Goal: Information Seeking & Learning: Check status

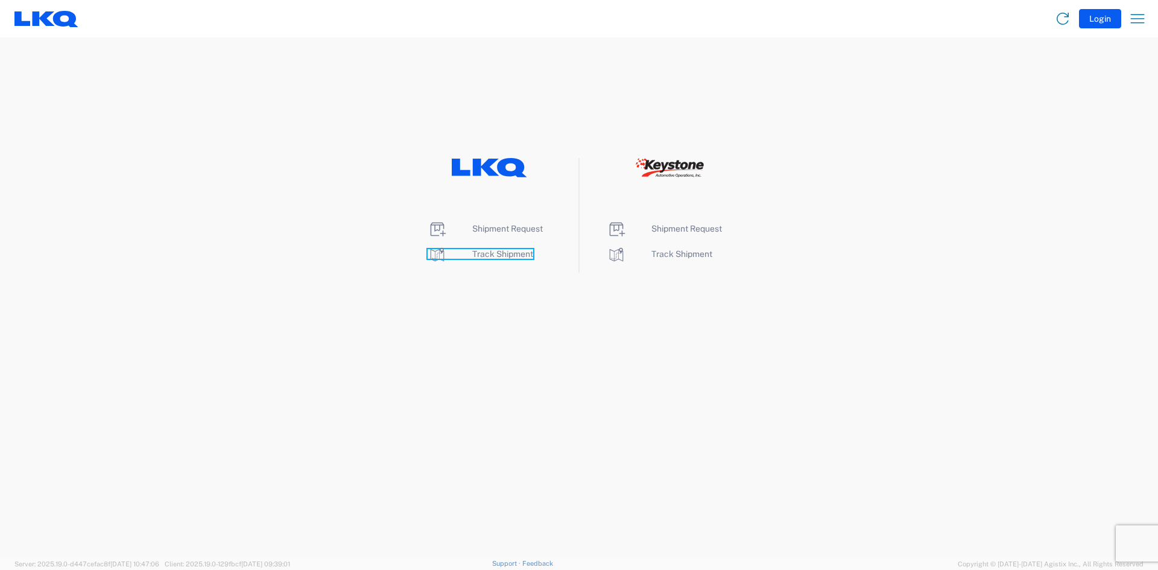
click at [475, 249] on span "Track Shipment" at bounding box center [502, 254] width 61 height 10
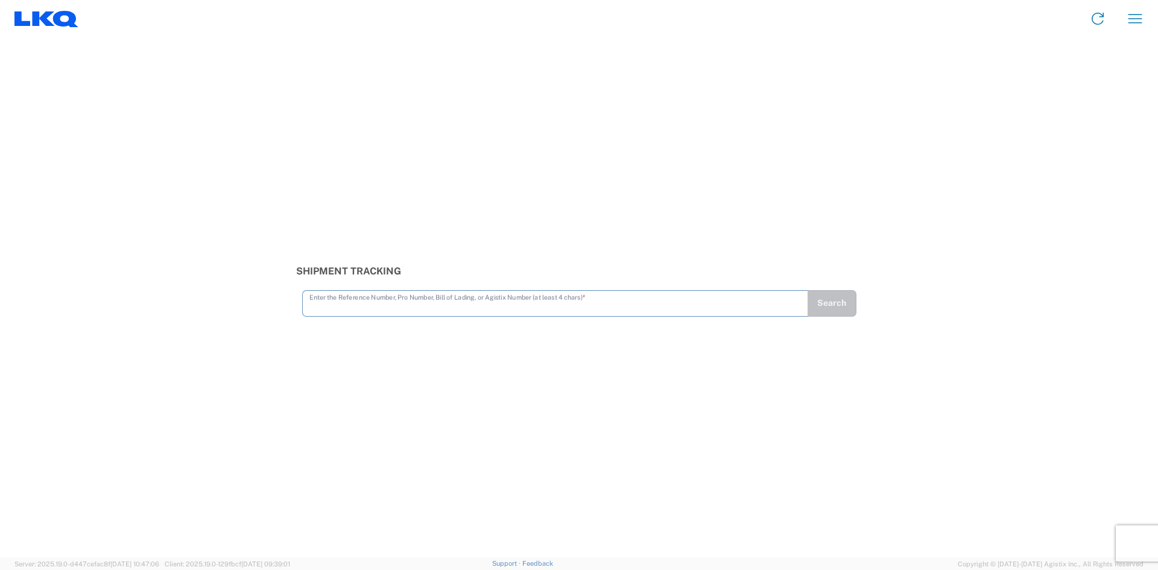
click at [376, 306] on input "text" at bounding box center [555, 302] width 492 height 21
type input "56716419"
click at [838, 300] on button "Search" at bounding box center [831, 303] width 49 height 27
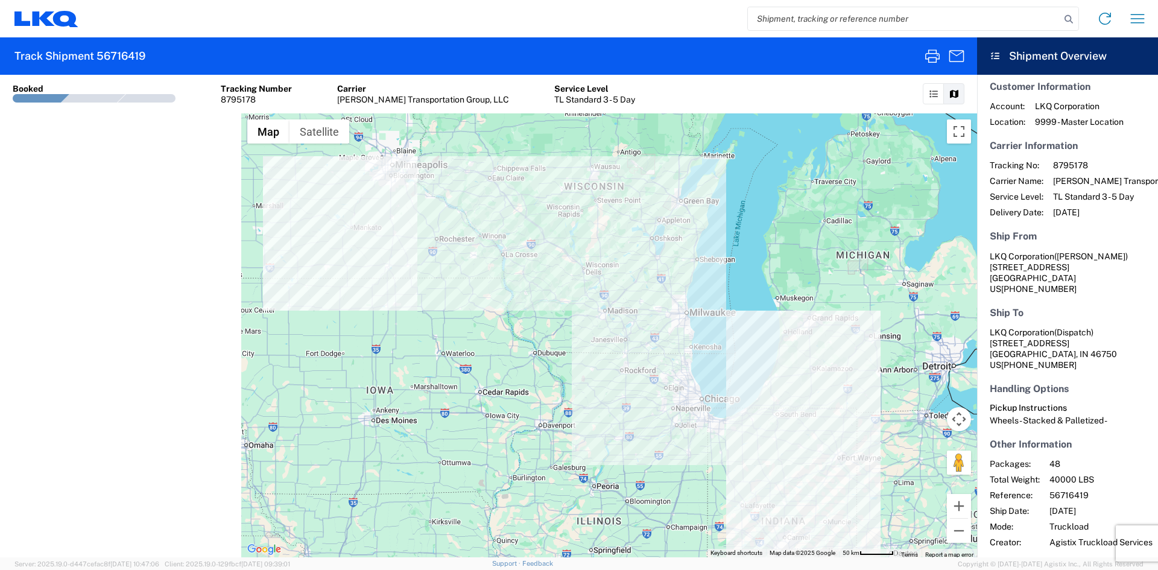
scroll to position [8, 0]
click at [931, 55] on icon "button" at bounding box center [932, 55] width 19 height 19
